Goal: Transaction & Acquisition: Subscribe to service/newsletter

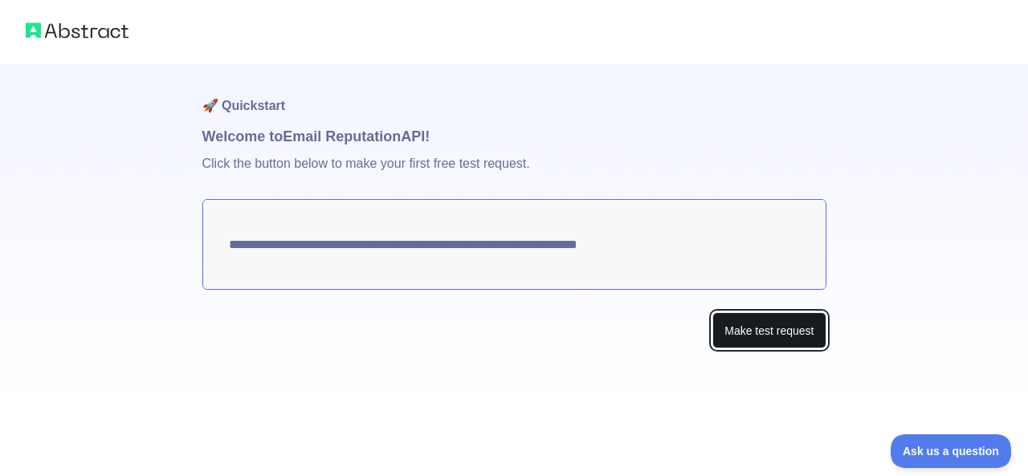
click at [770, 326] on button "Make test request" at bounding box center [768, 330] width 113 height 36
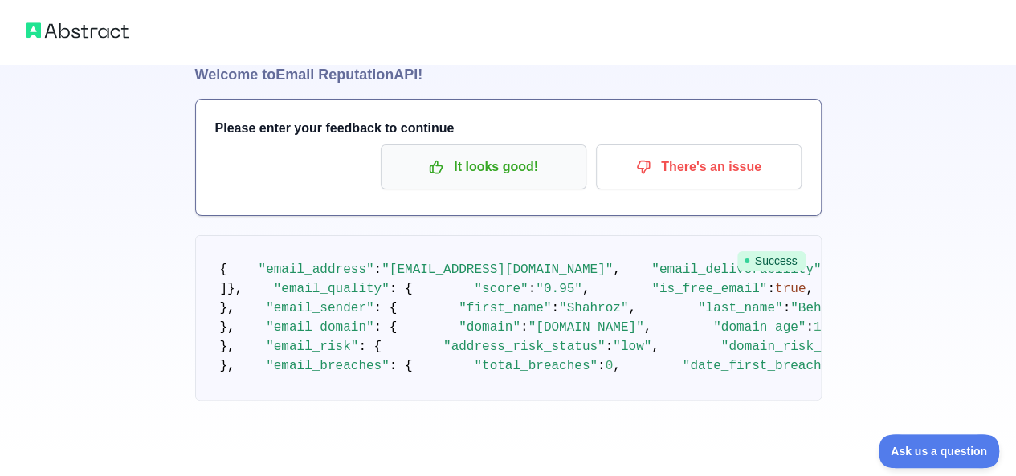
scroll to position [63, 0]
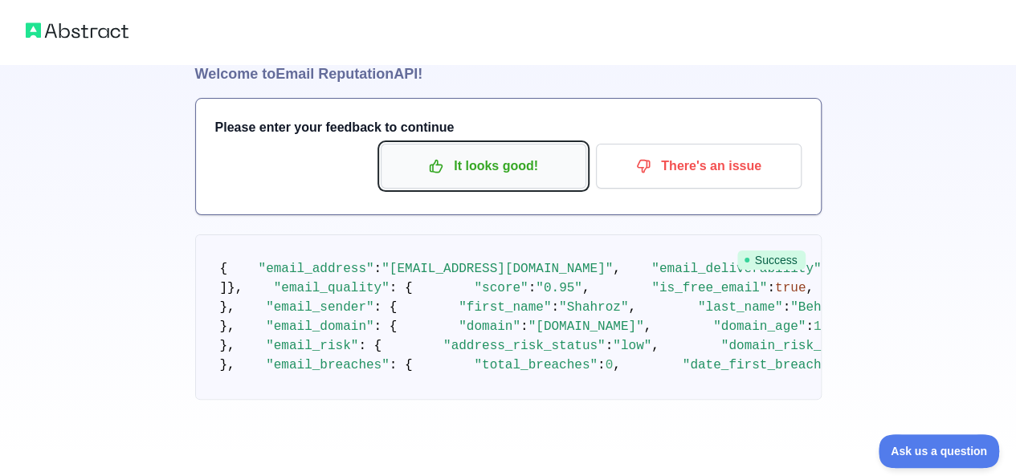
click at [470, 153] on p "It looks good!" at bounding box center [483, 166] width 181 height 27
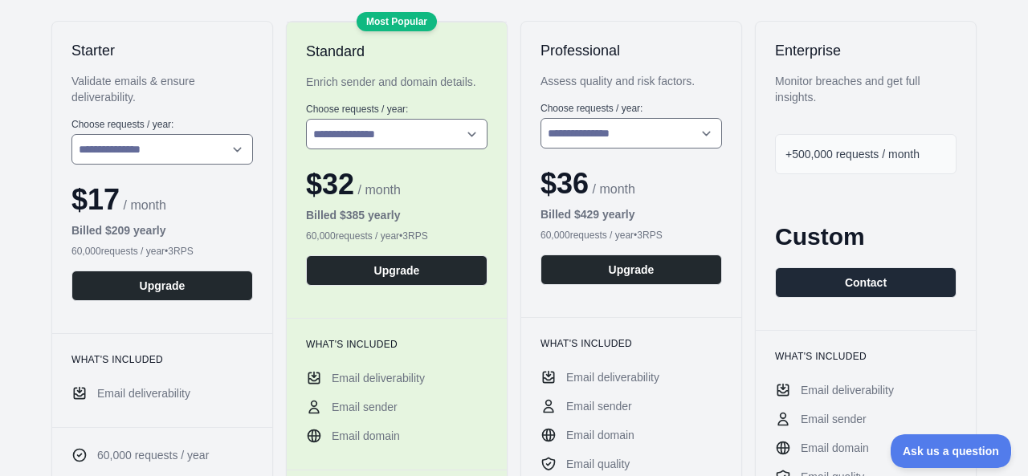
scroll to position [271, 0]
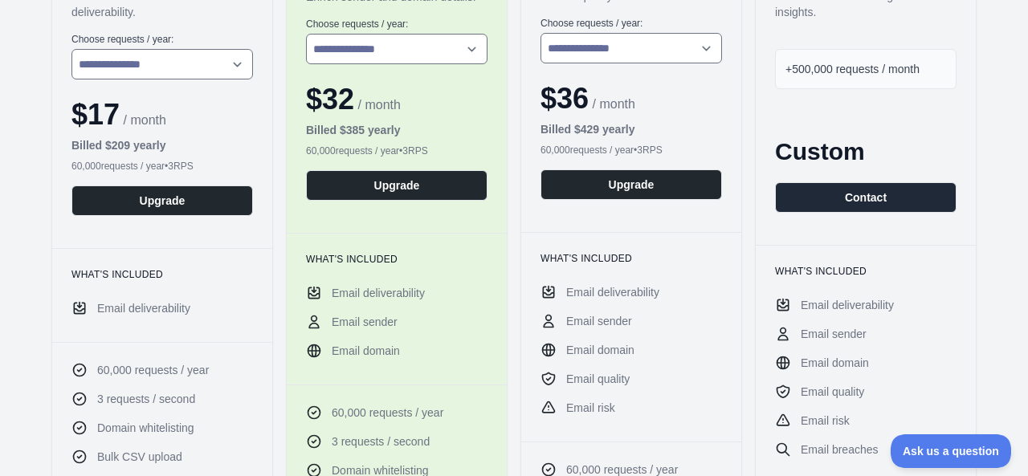
click at [385, 274] on div "What's included Email deliverability Email sender Email domain" at bounding box center [397, 309] width 220 height 152
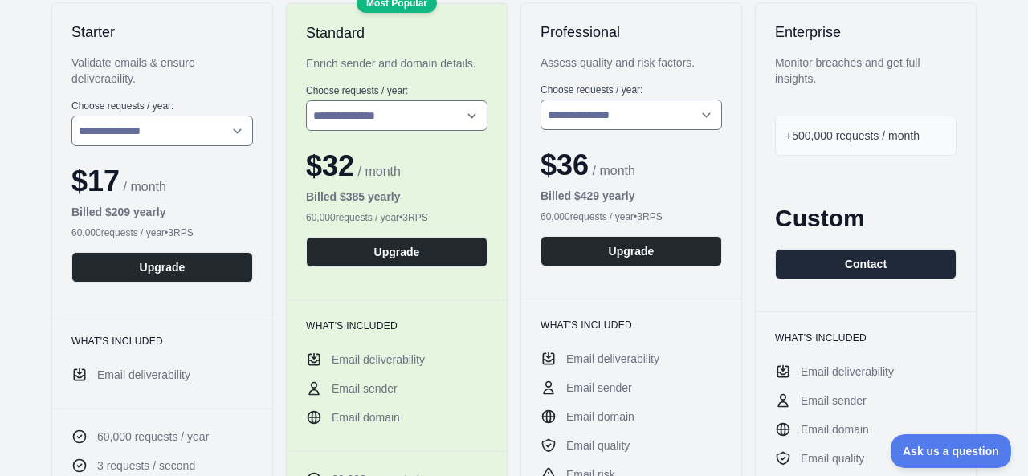
scroll to position [0, 0]
